Goal: Task Accomplishment & Management: Manage account settings

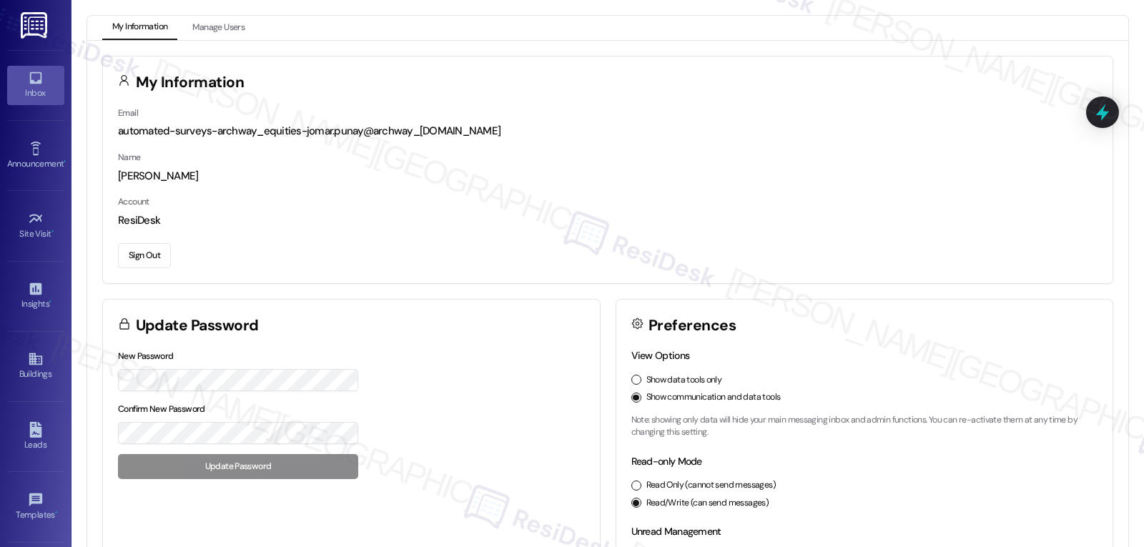
click at [38, 80] on icon at bounding box center [35, 78] width 12 height 12
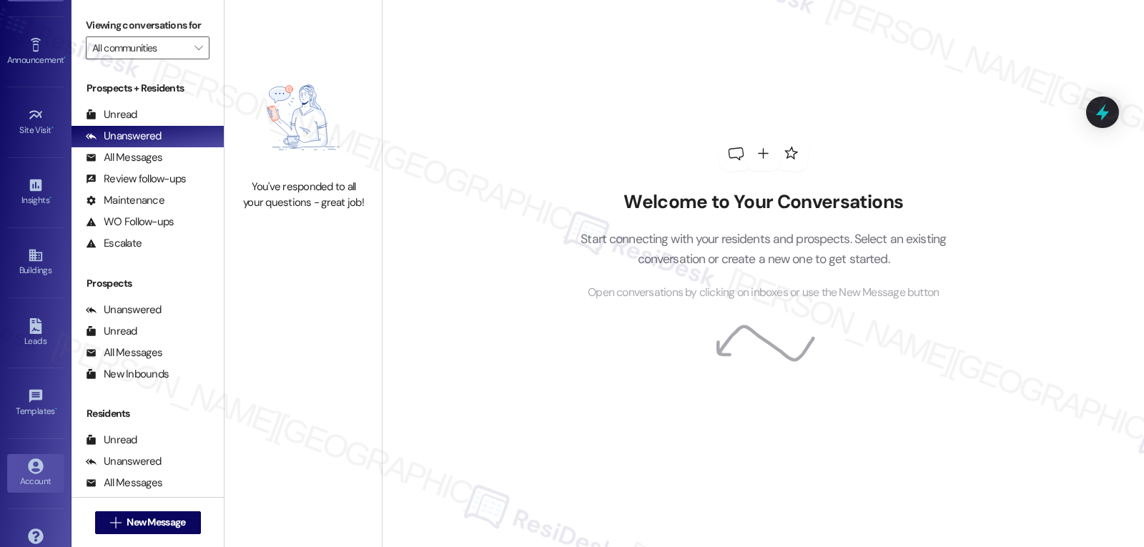
scroll to position [135, 0]
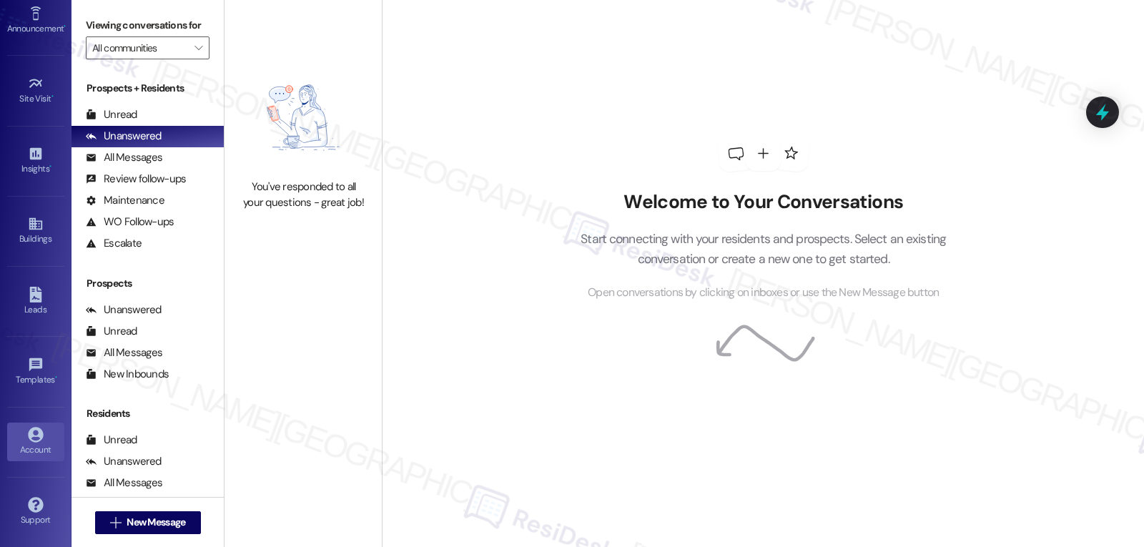
click at [28, 436] on icon at bounding box center [35, 434] width 15 height 15
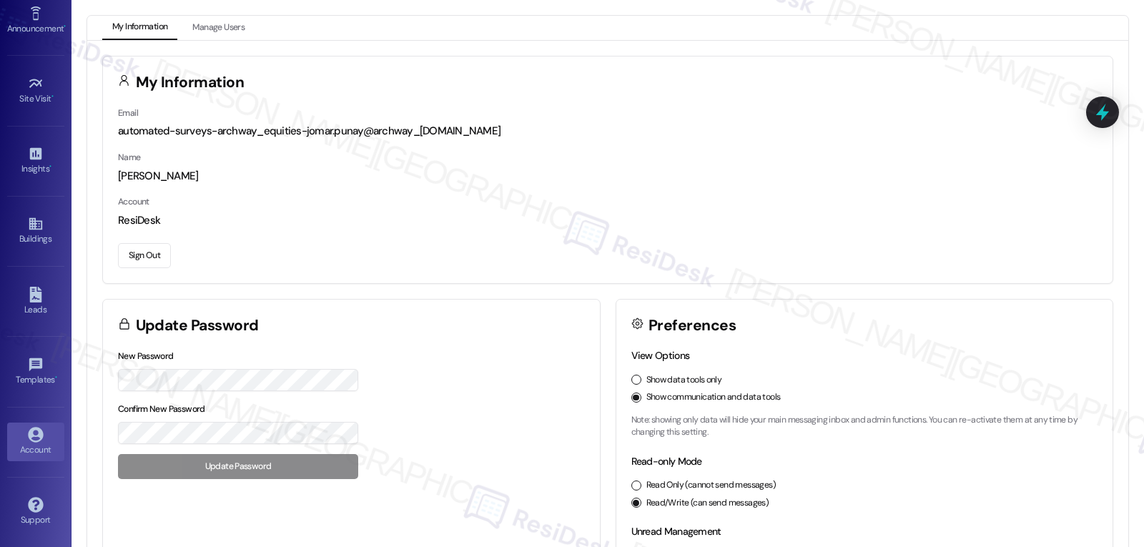
click at [157, 255] on button "Sign Out" at bounding box center [144, 255] width 53 height 25
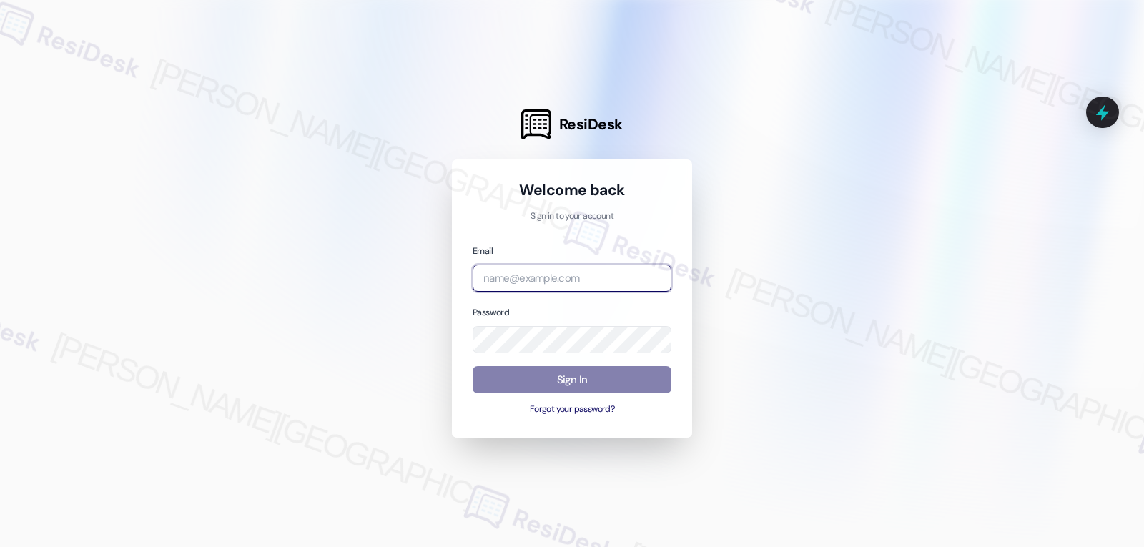
click at [589, 284] on input "email" at bounding box center [572, 279] width 199 height 28
paste input "[EMAIL_ADDRESS][DOMAIN_NAME]"
type input "[EMAIL_ADDRESS][DOMAIN_NAME]"
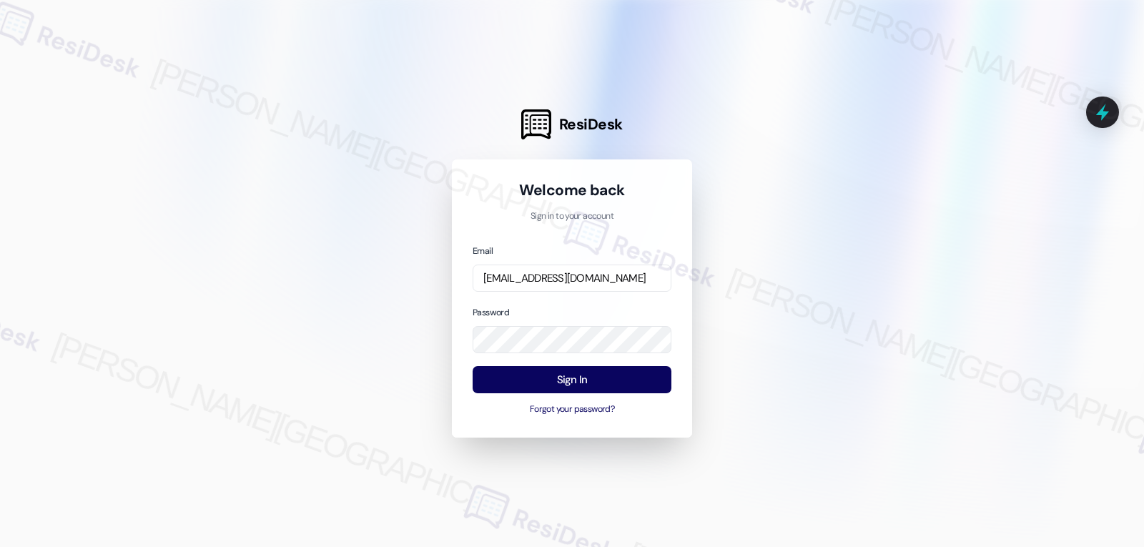
click at [333, 283] on div at bounding box center [572, 273] width 1144 height 547
click at [551, 380] on button "Sign In" at bounding box center [572, 380] width 199 height 28
